Goal: Information Seeking & Learning: Learn about a topic

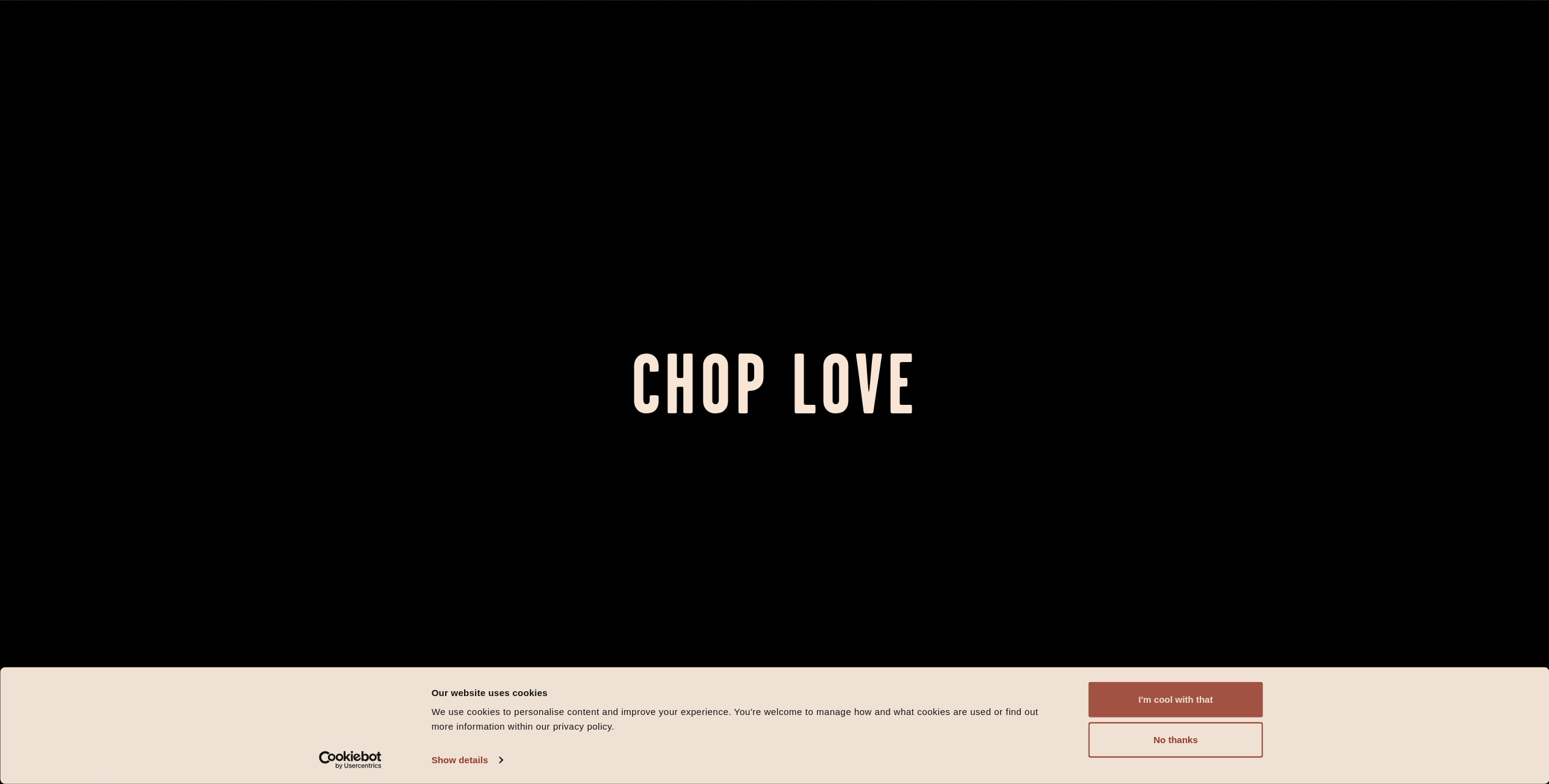
click at [1223, 701] on button "I'm cool with that" at bounding box center [1176, 700] width 175 height 36
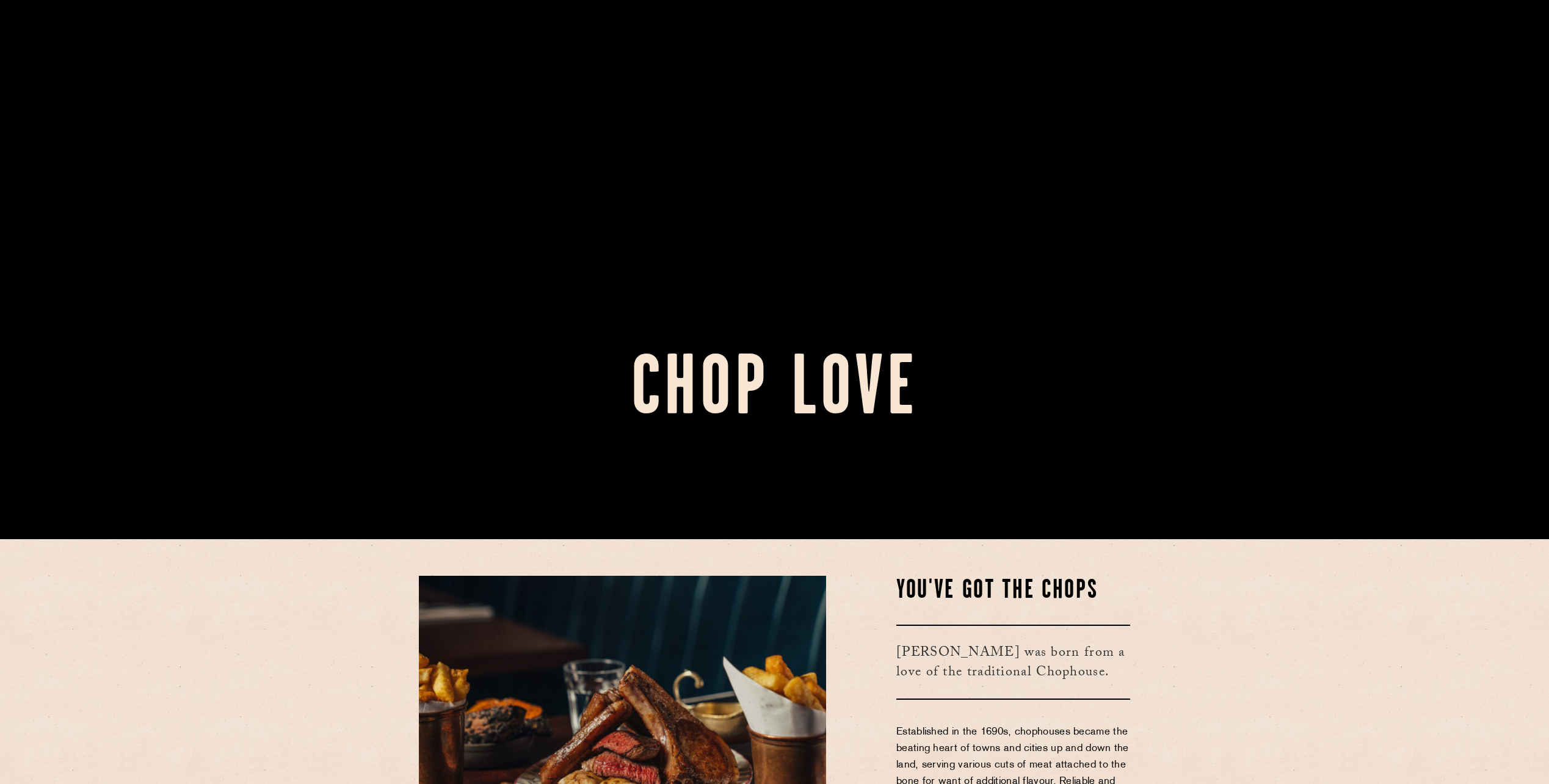
scroll to position [550, 0]
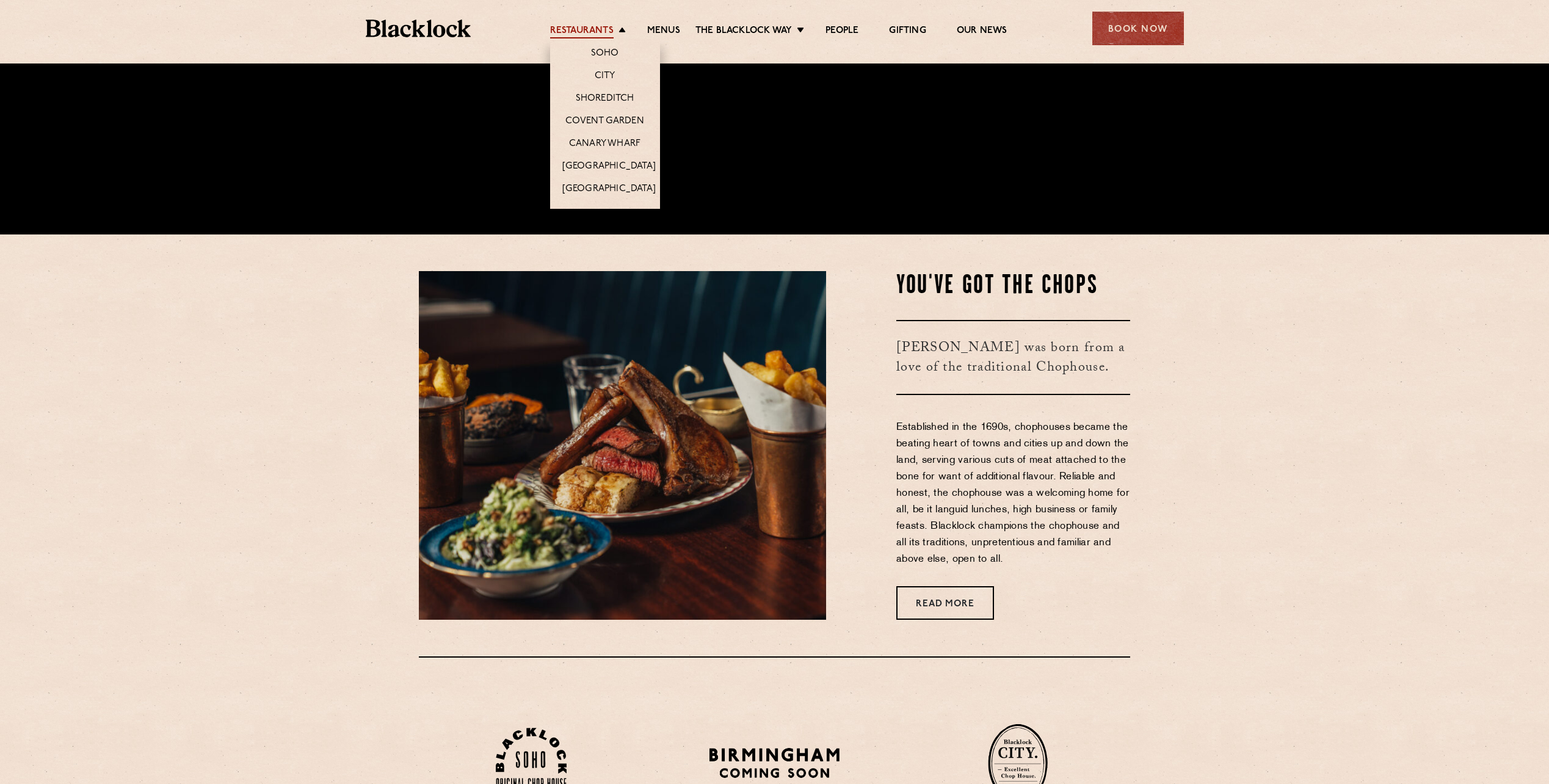
click at [609, 31] on link "Restaurants" at bounding box center [582, 31] width 63 height 13
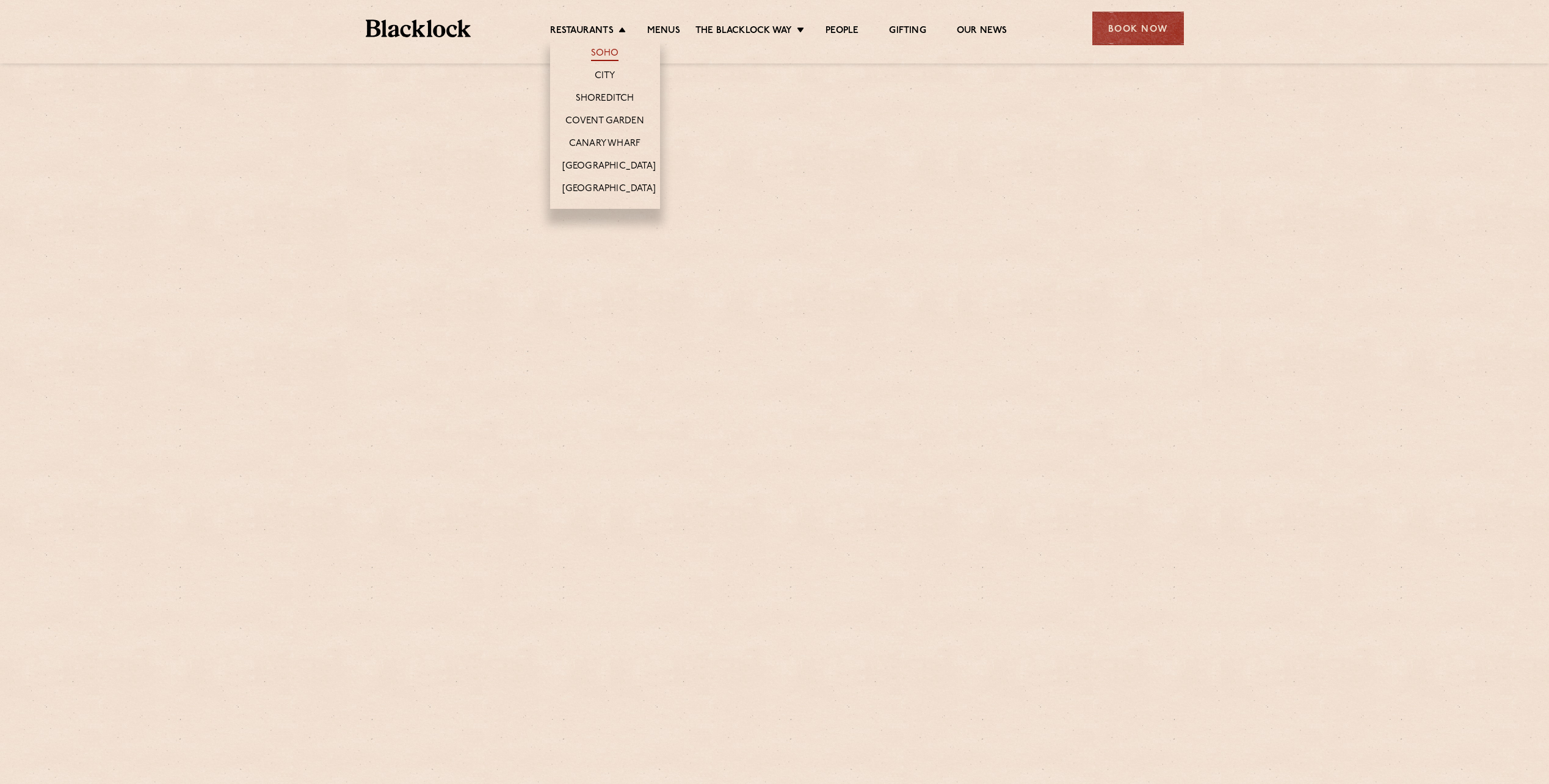
click at [609, 53] on link "Soho" at bounding box center [605, 54] width 28 height 13
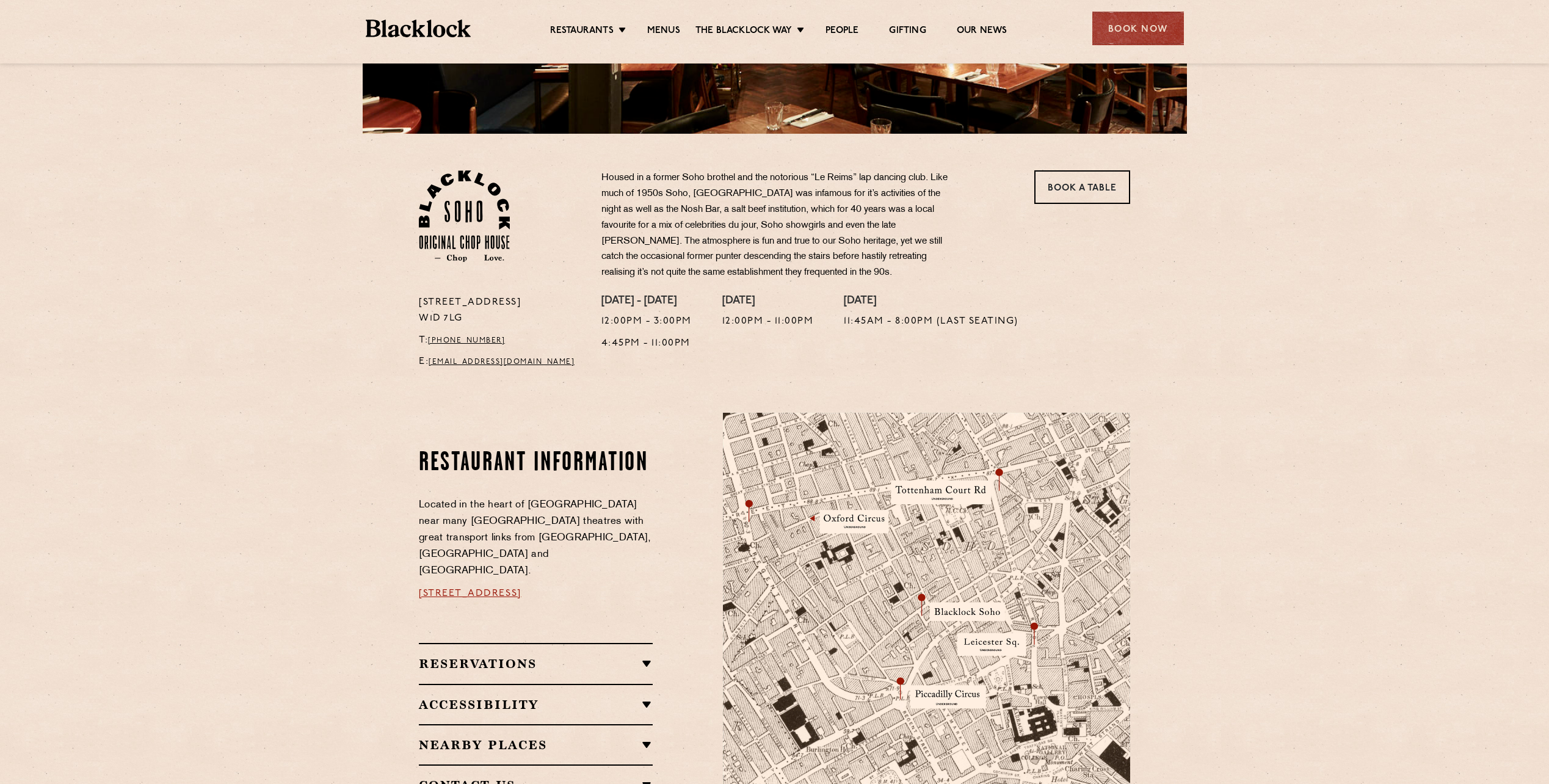
scroll to position [489, 0]
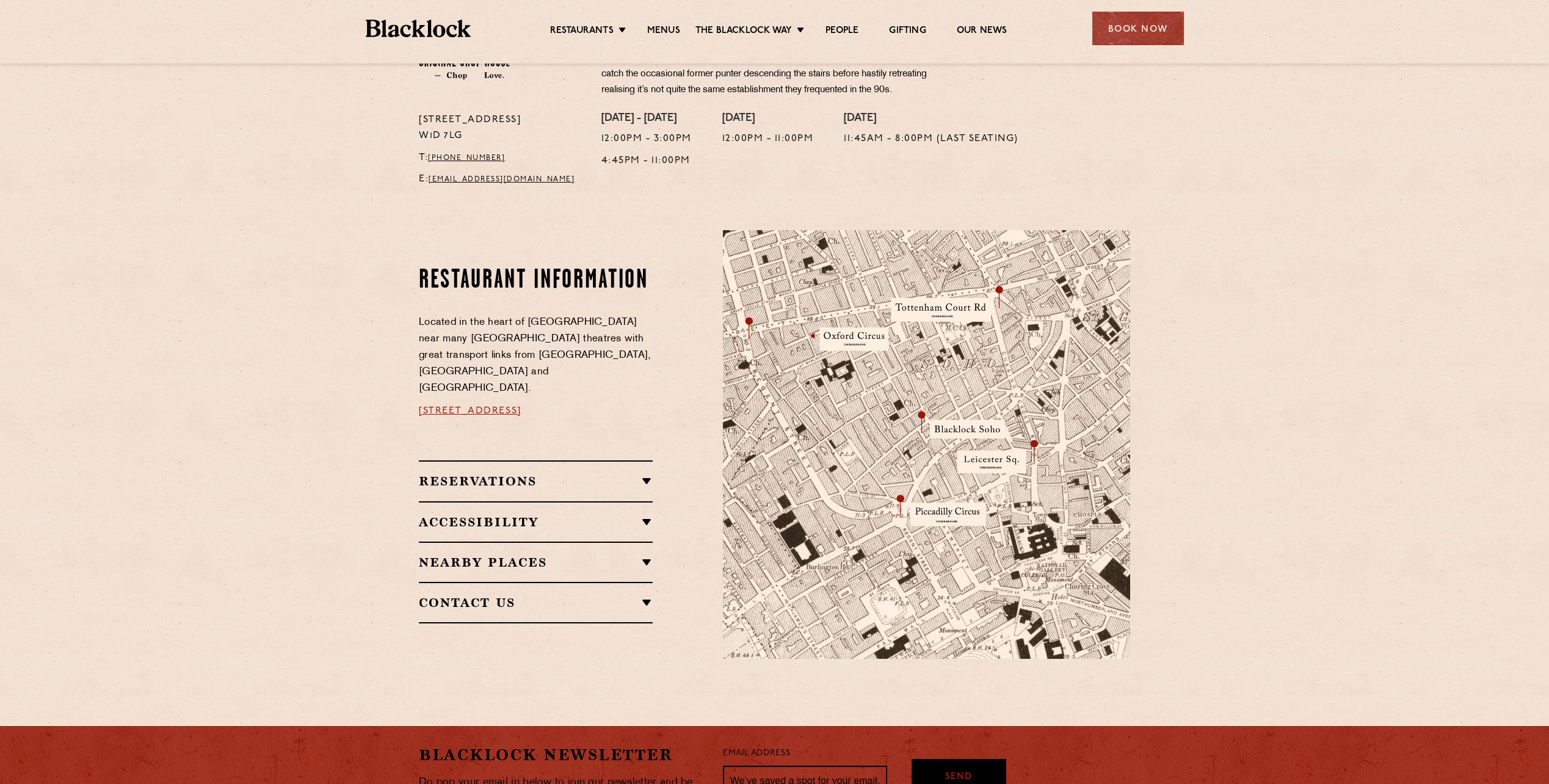
click at [558, 474] on h2 "Reservations" at bounding box center [536, 481] width 234 height 15
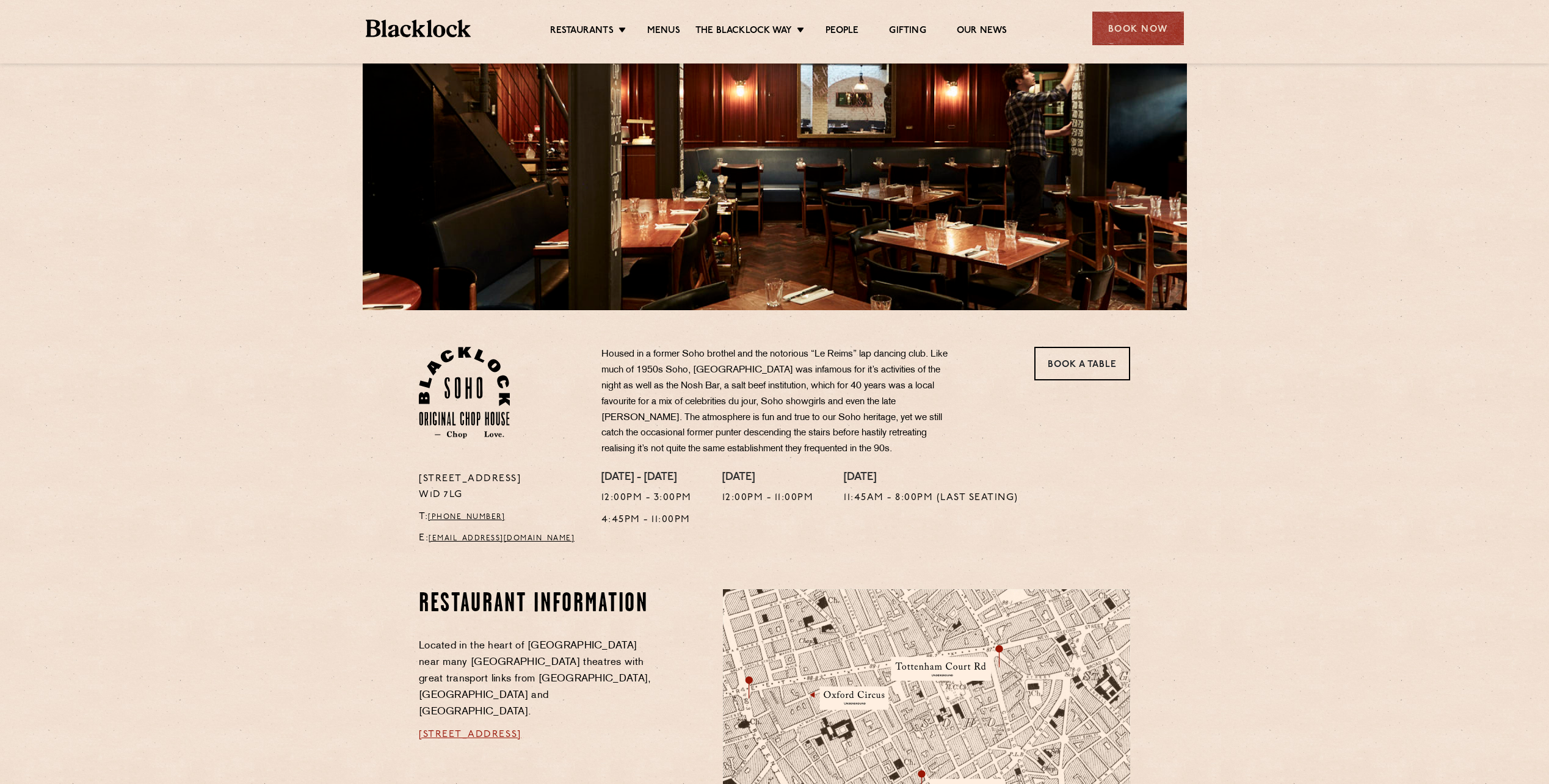
scroll to position [0, 0]
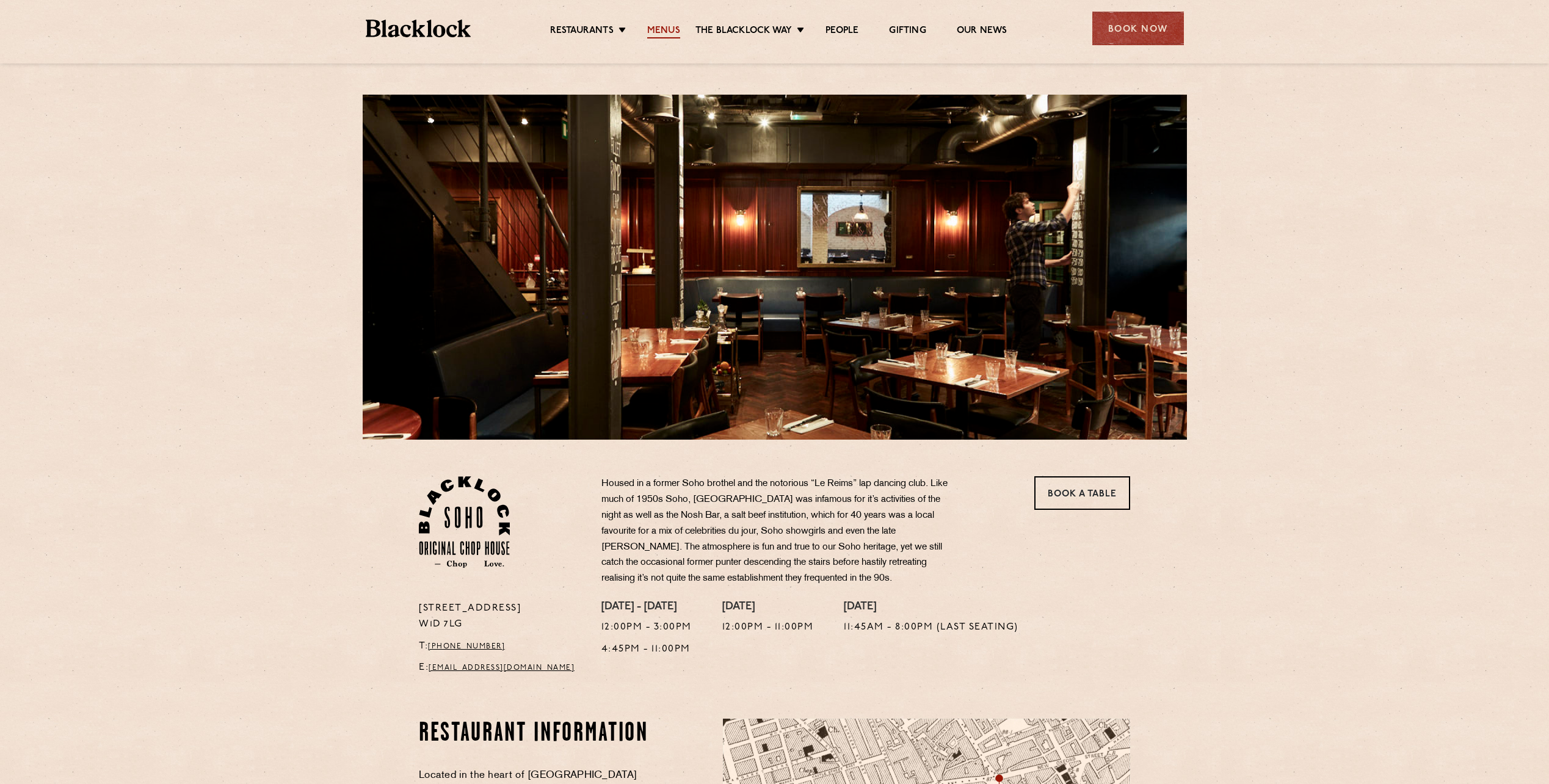
click at [660, 27] on link "Menus" at bounding box center [664, 31] width 33 height 13
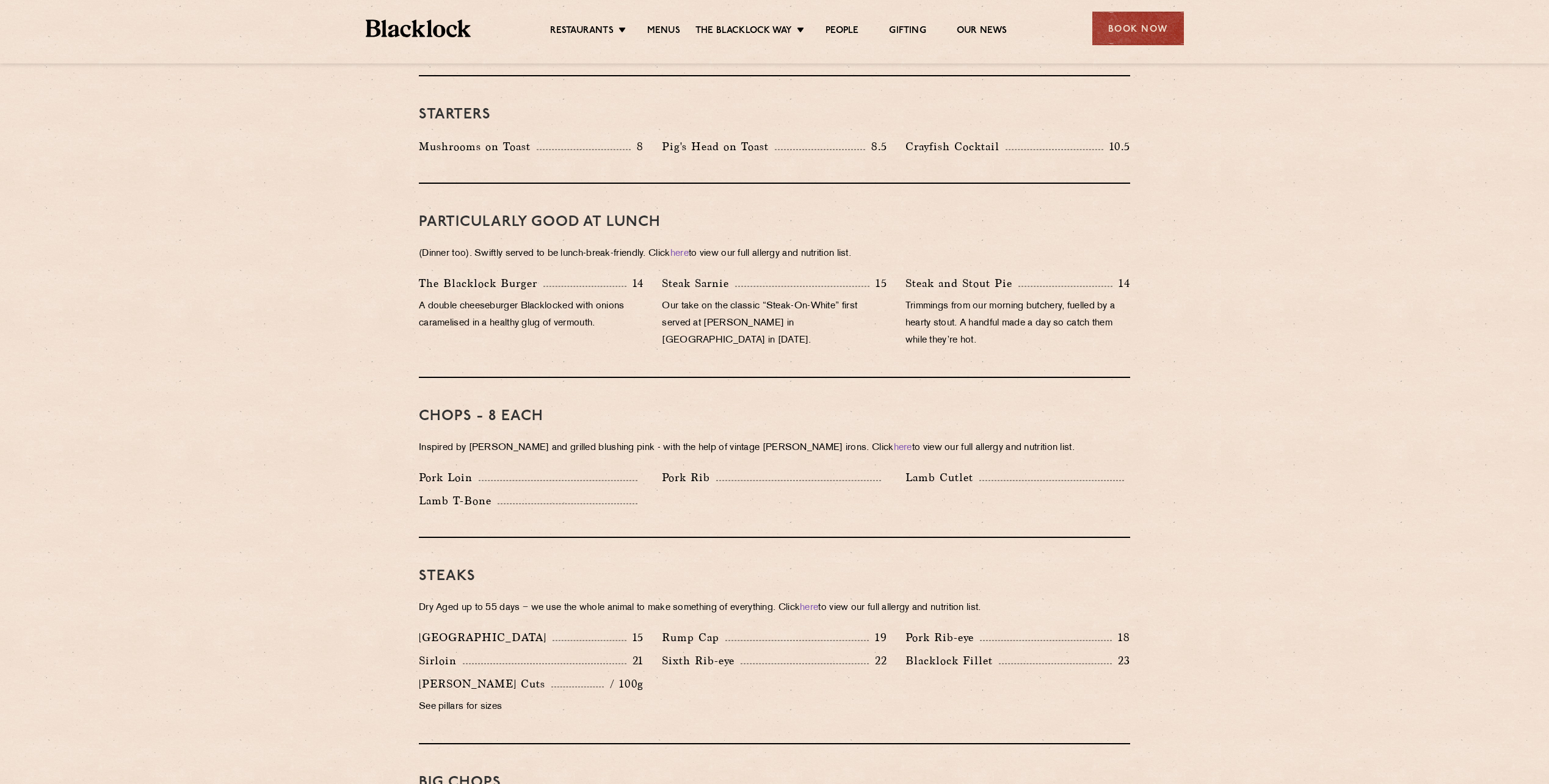
scroll to position [305, 0]
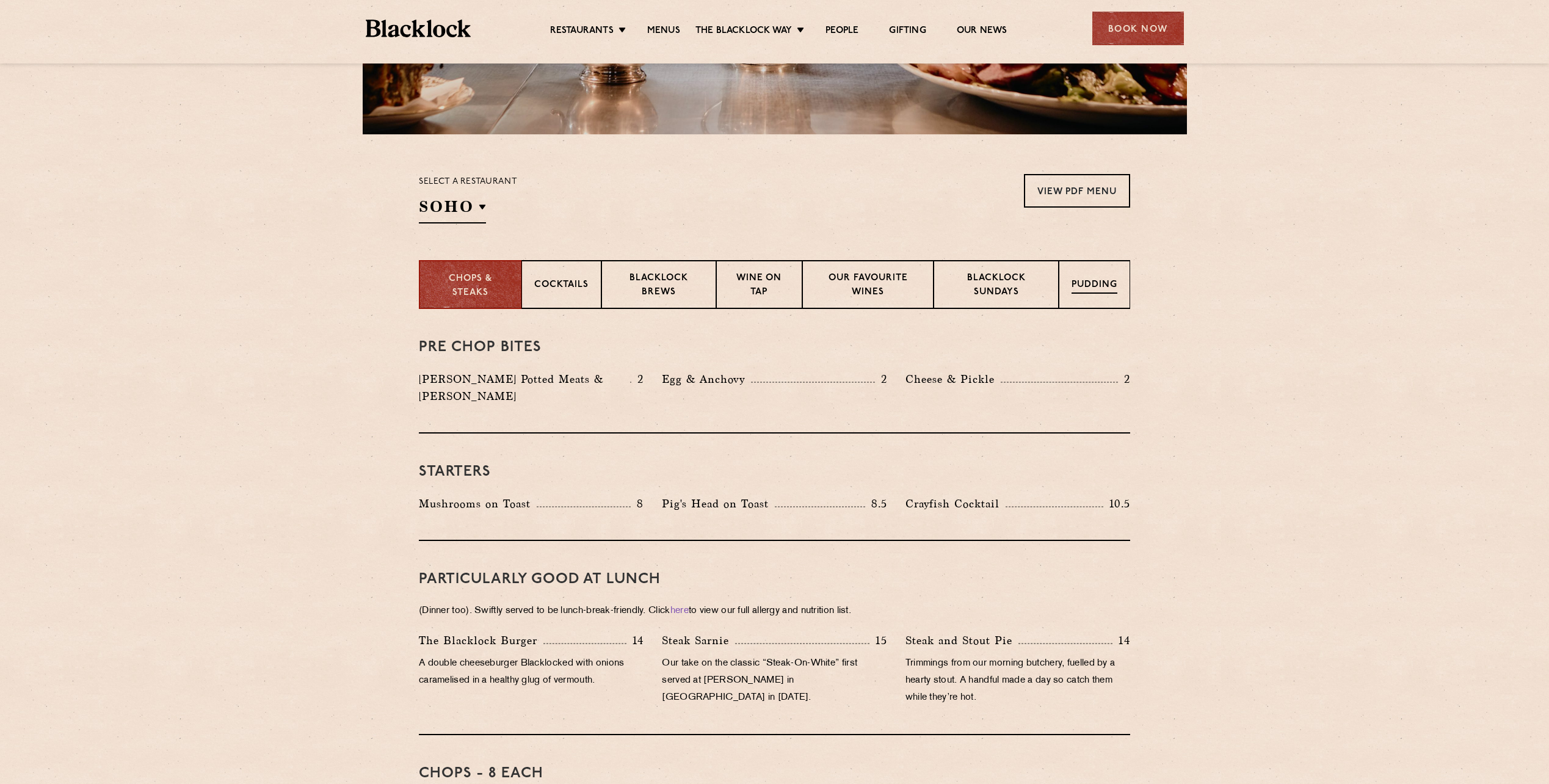
click at [1097, 288] on p "Pudding" at bounding box center [1094, 286] width 46 height 15
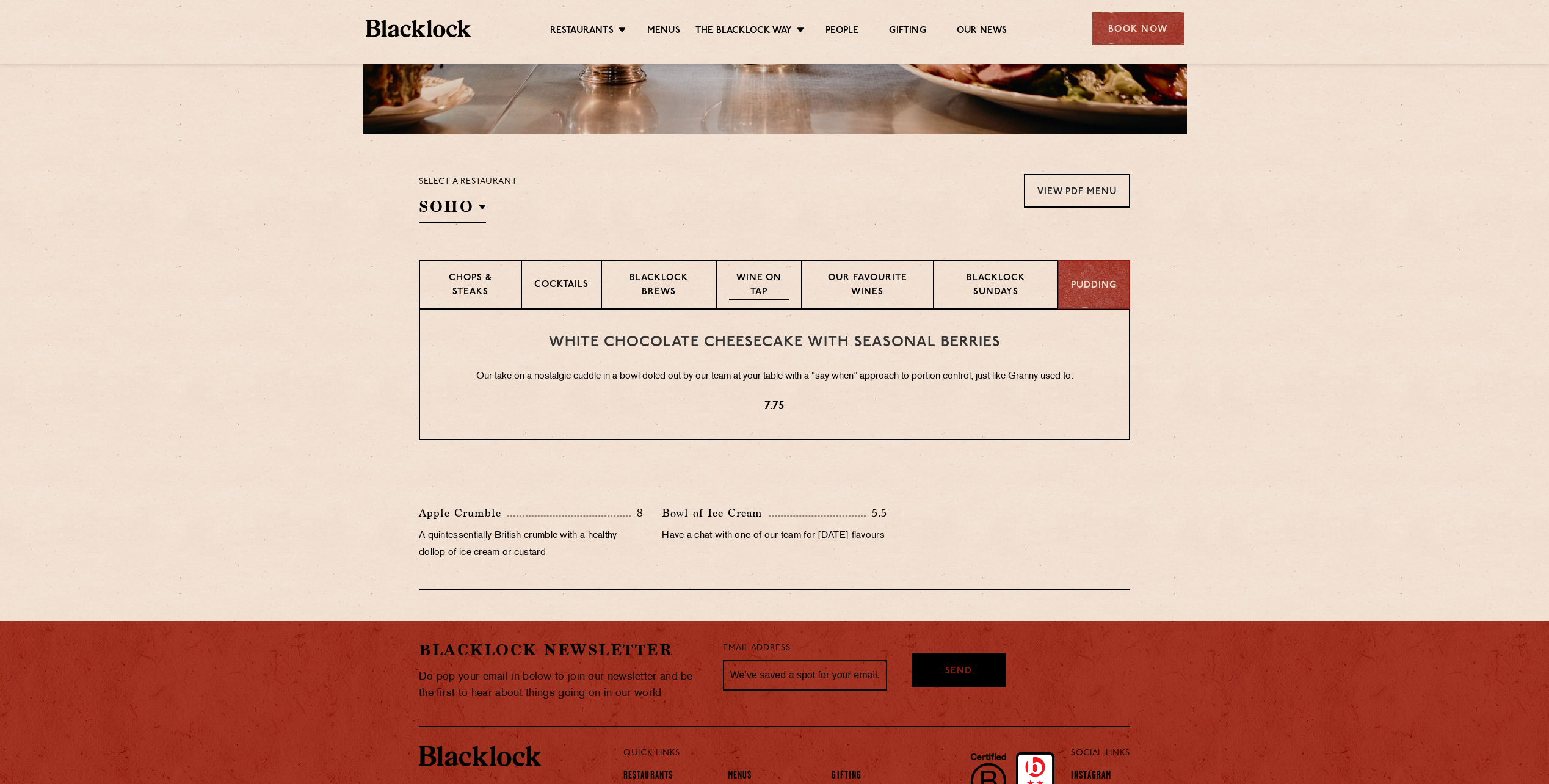
click at [778, 281] on p "Wine on Tap" at bounding box center [759, 286] width 60 height 29
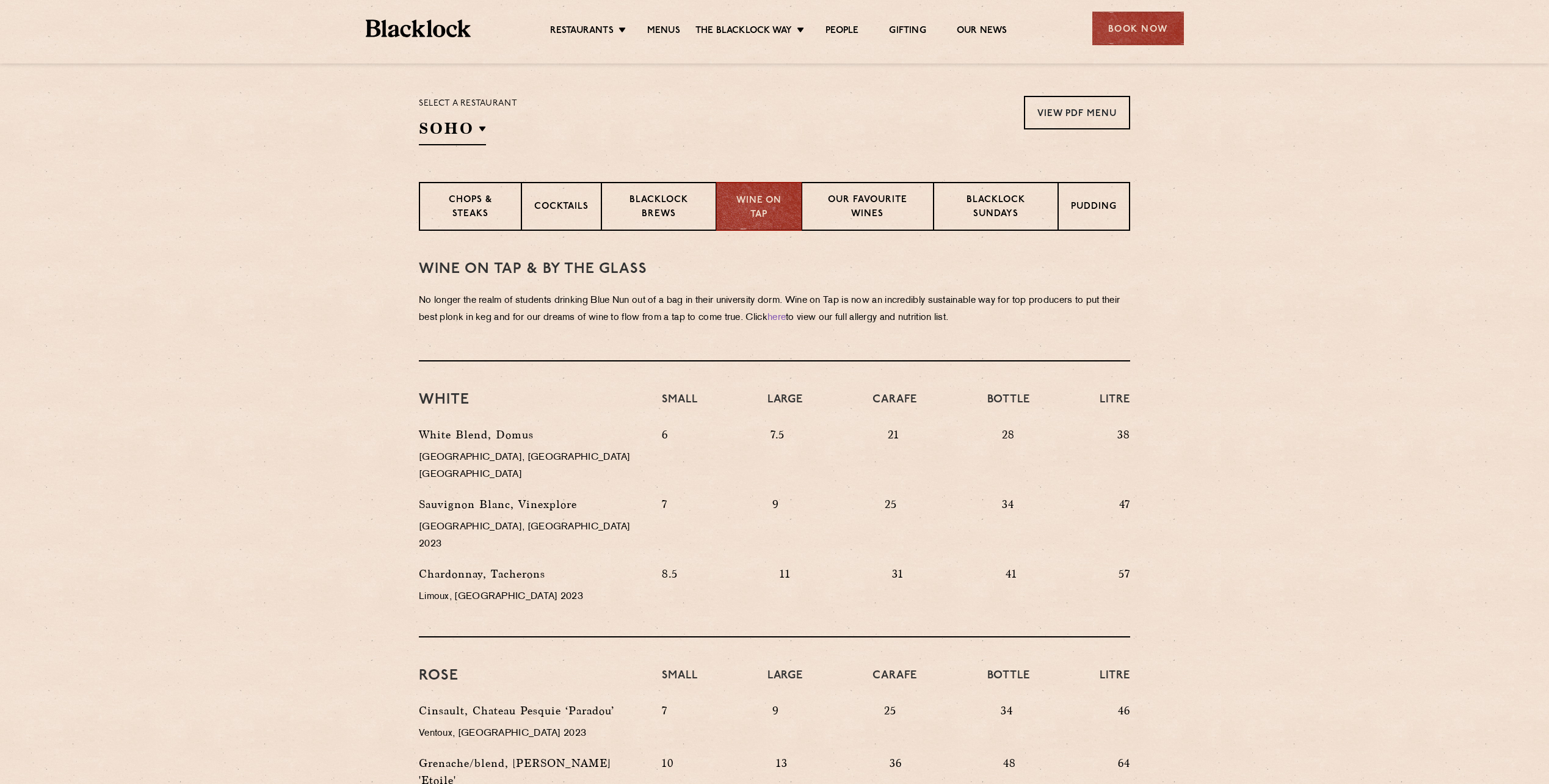
scroll to position [183, 0]
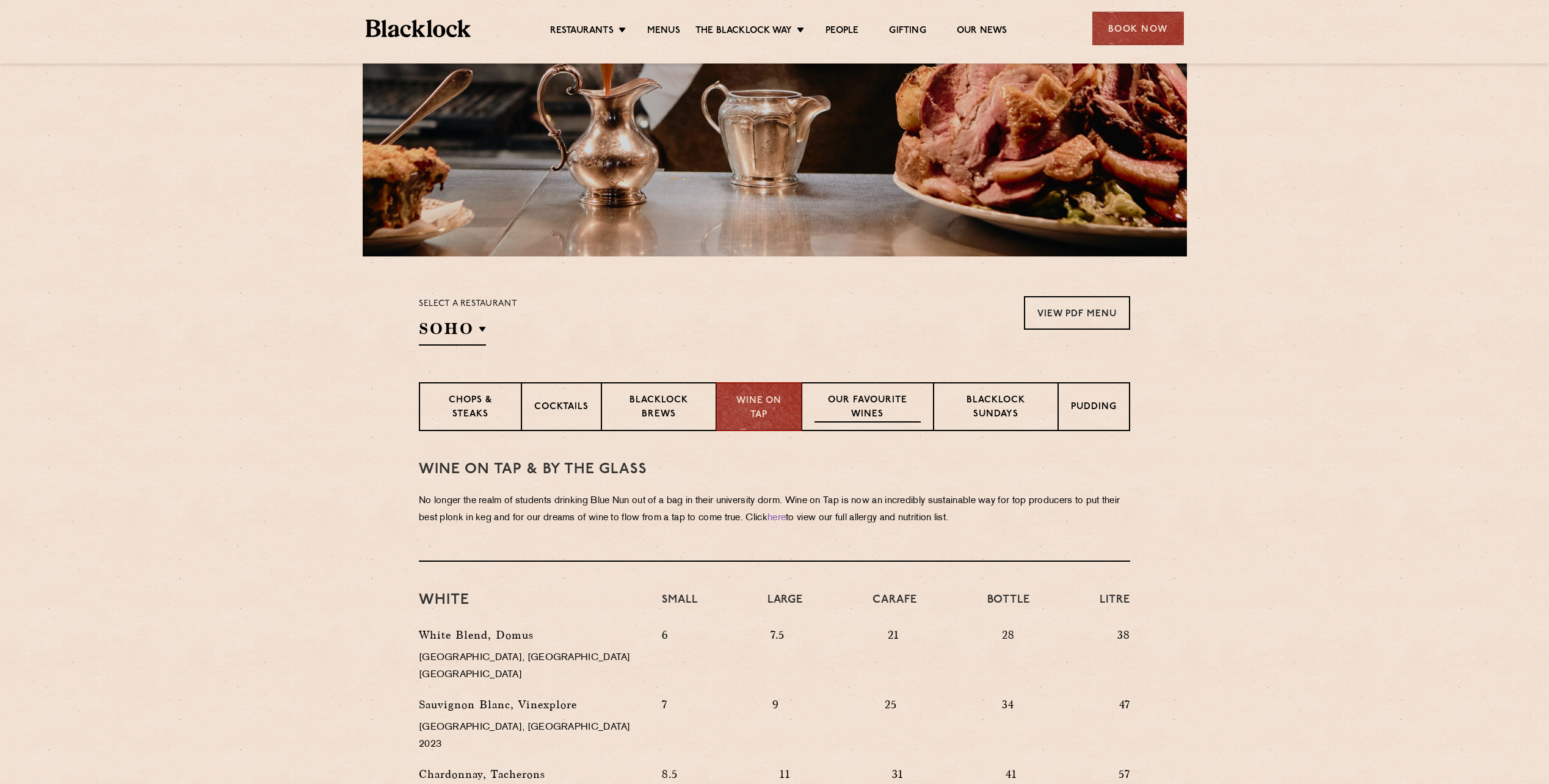
click at [834, 399] on p "Our favourite wines" at bounding box center [867, 408] width 105 height 29
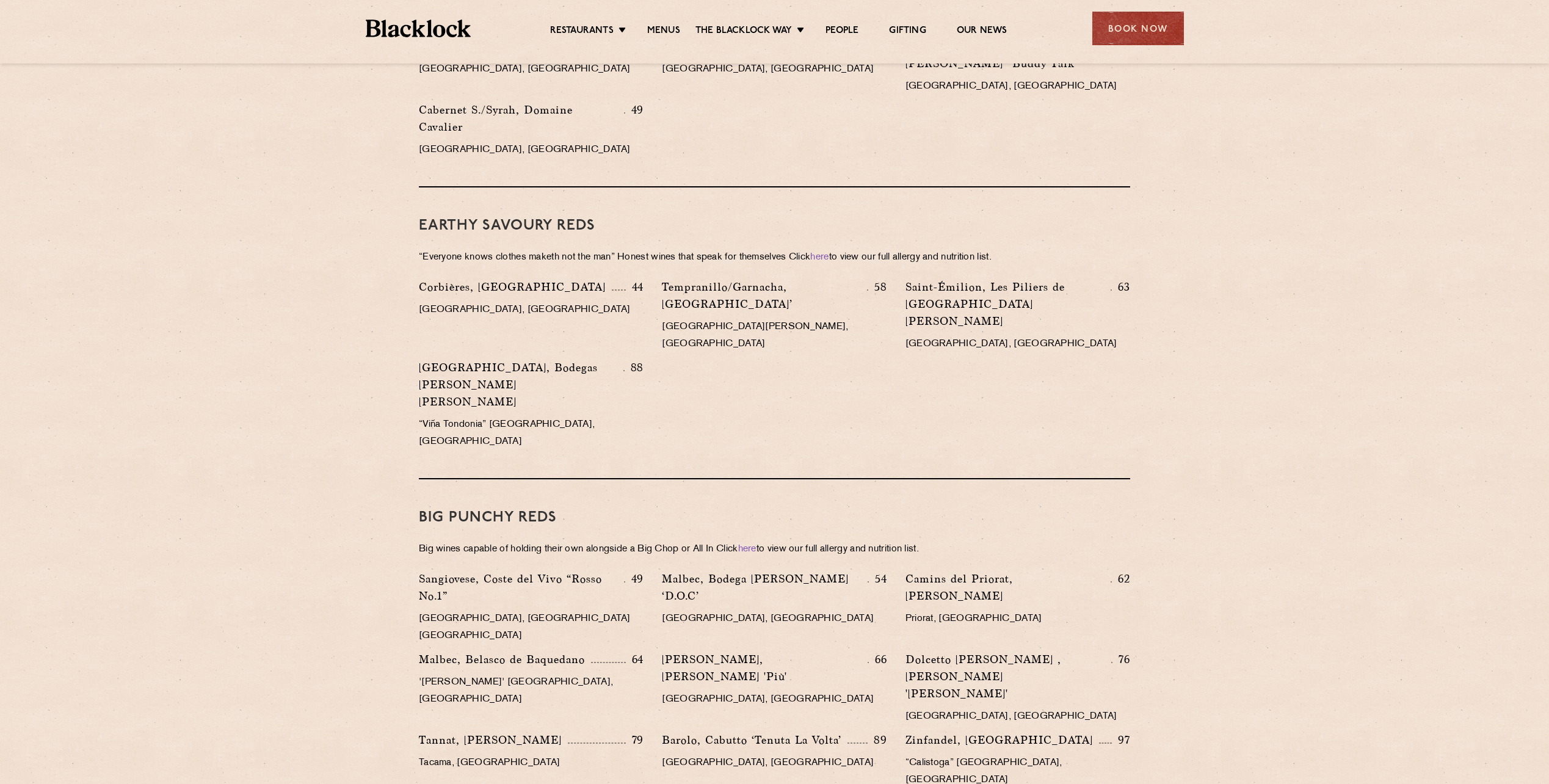
scroll to position [1466, 0]
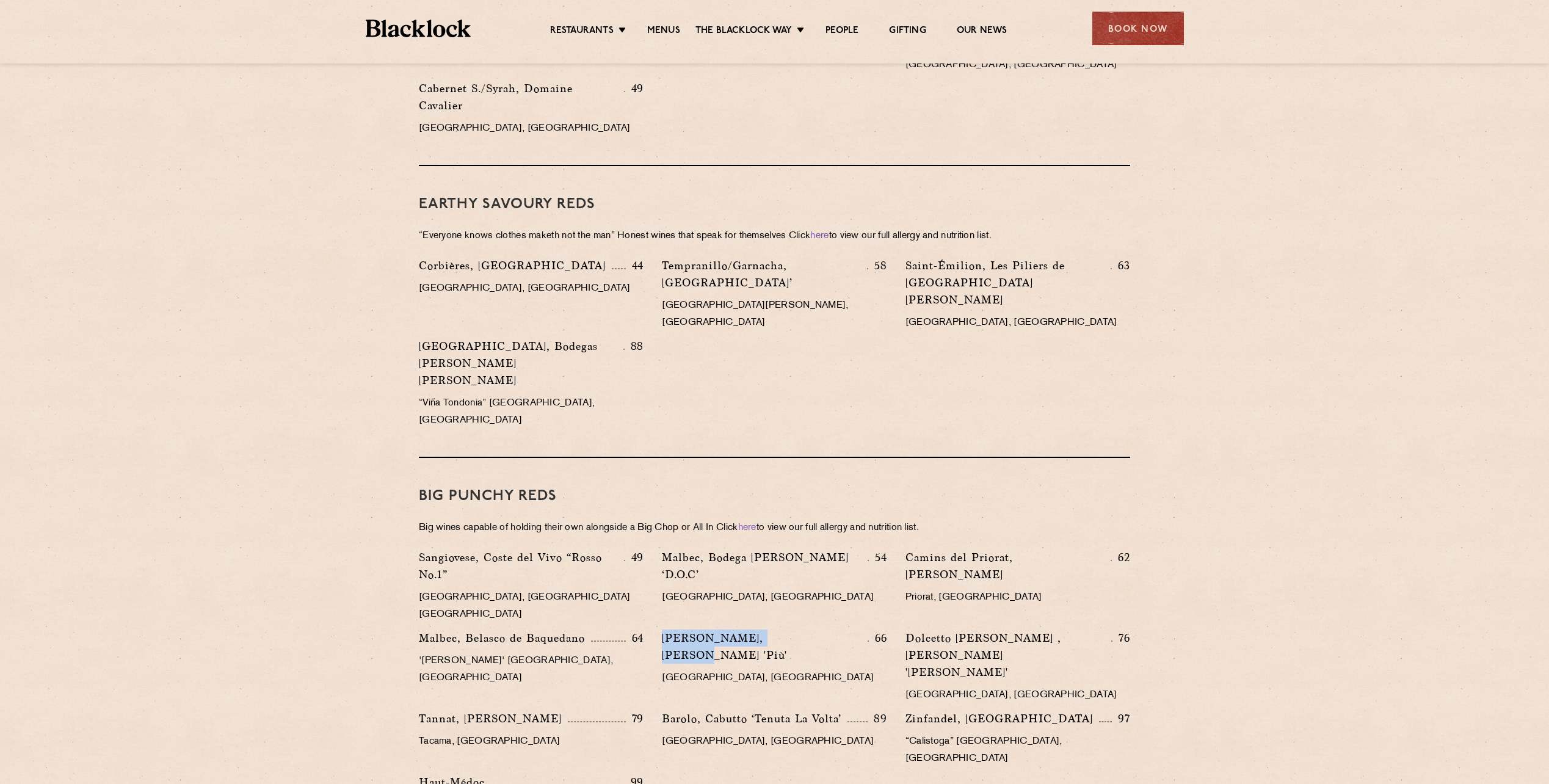
drag, startPoint x: 665, startPoint y: 501, endPoint x: 793, endPoint y: 505, distance: 128.1
click at [793, 630] on p "Carmenere, Inama 'Più'" at bounding box center [765, 647] width 206 height 34
copy p "Carmenere, Inama 'Più'"
